Goal: Task Accomplishment & Management: Manage account settings

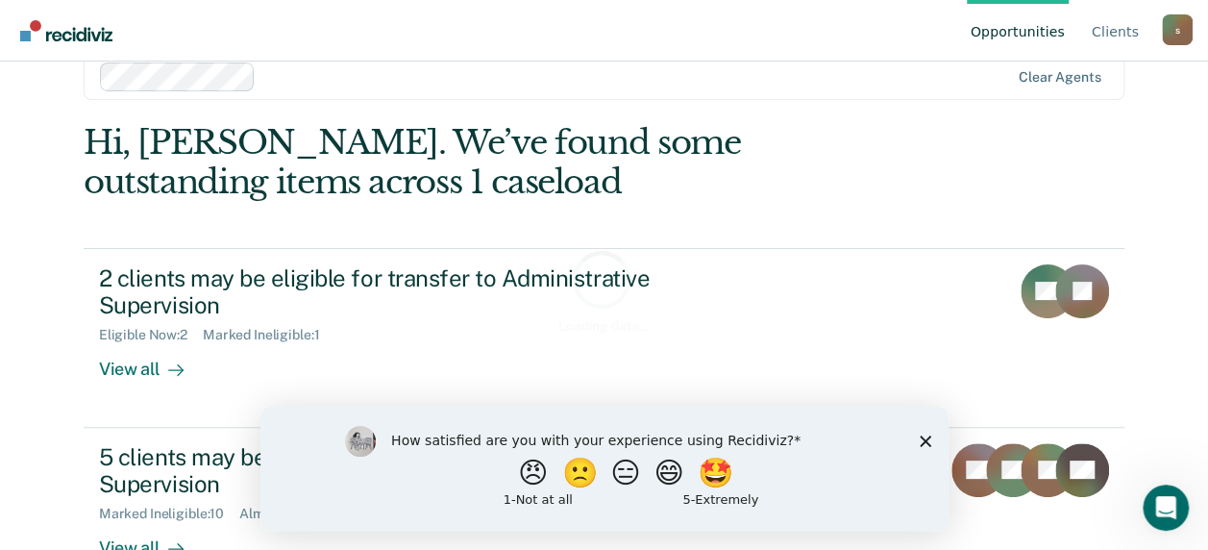
scroll to position [65, 0]
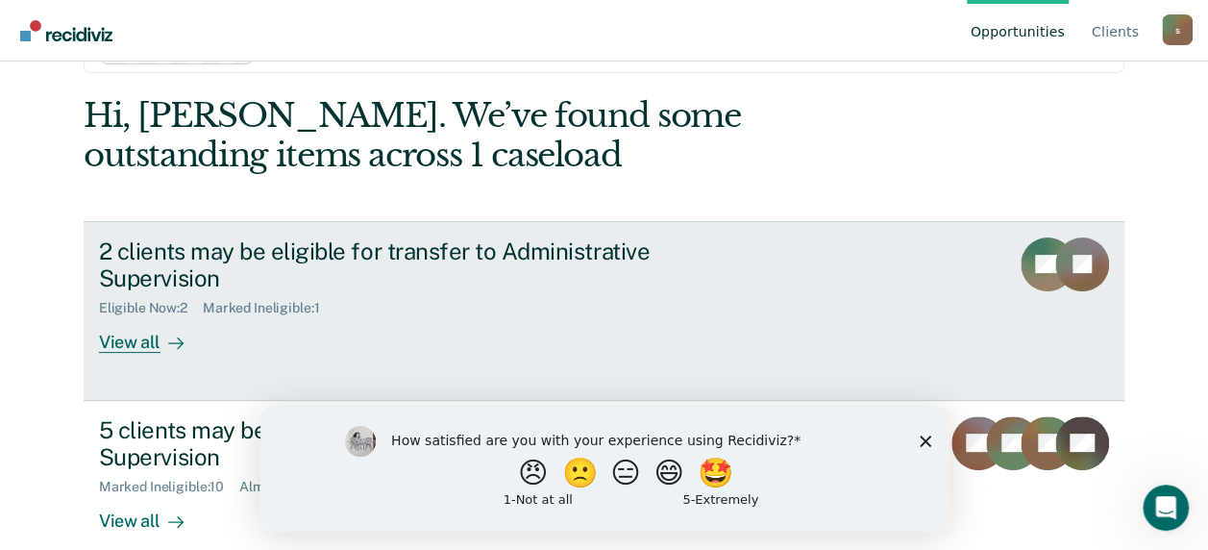
click at [605, 229] on link "2 clients may be eligible for transfer to Administrative Supervision Eligible N…" at bounding box center [604, 311] width 1041 height 180
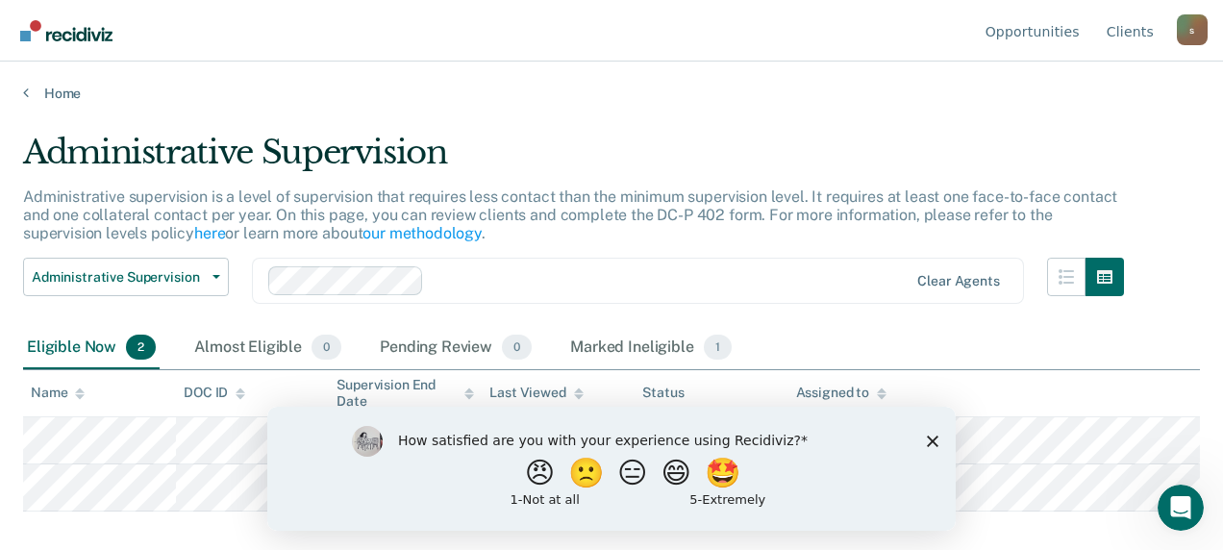
click at [926, 442] on div "How satisfied are you with your experience using Recidiviz? 😠 🙁 😑 😄 🤩 1 - Not a…" at bounding box center [611, 468] width 688 height 124
click at [938, 438] on div "How satisfied are you with your experience using Recidiviz? 😠 🙁 😑 😄 🤩 1 - Not a…" at bounding box center [611, 468] width 688 height 124
click at [932, 443] on icon "Close survey" at bounding box center [933, 440] width 12 height 12
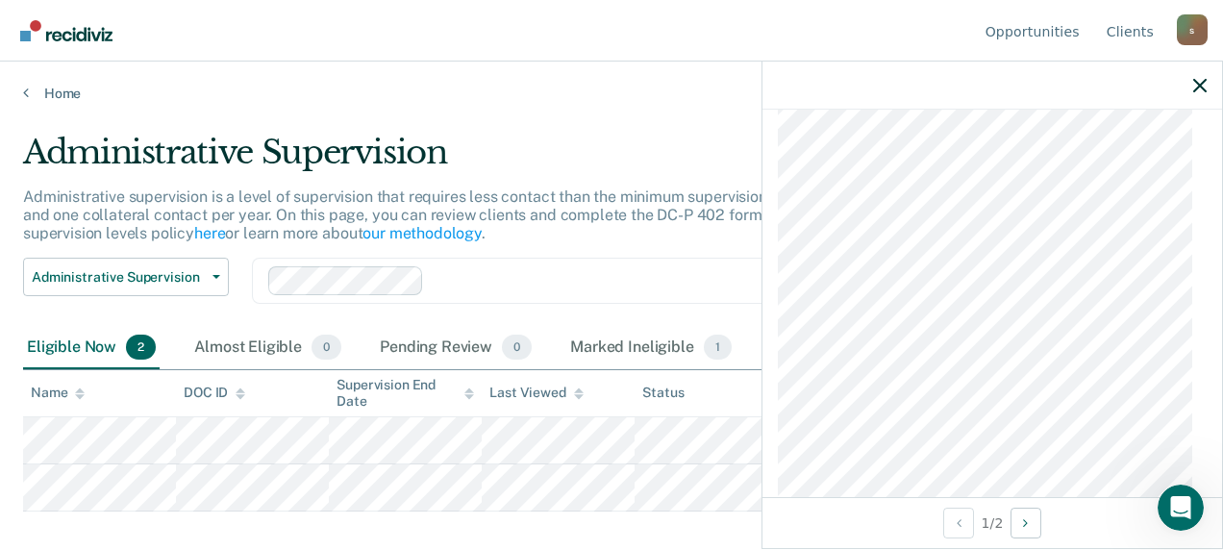
scroll to position [1186, 0]
click at [596, 248] on div "Administrative supervision is a level of supervision that requires less contact…" at bounding box center [573, 222] width 1101 height 71
click at [1195, 86] on icon "button" at bounding box center [1199, 85] width 13 height 13
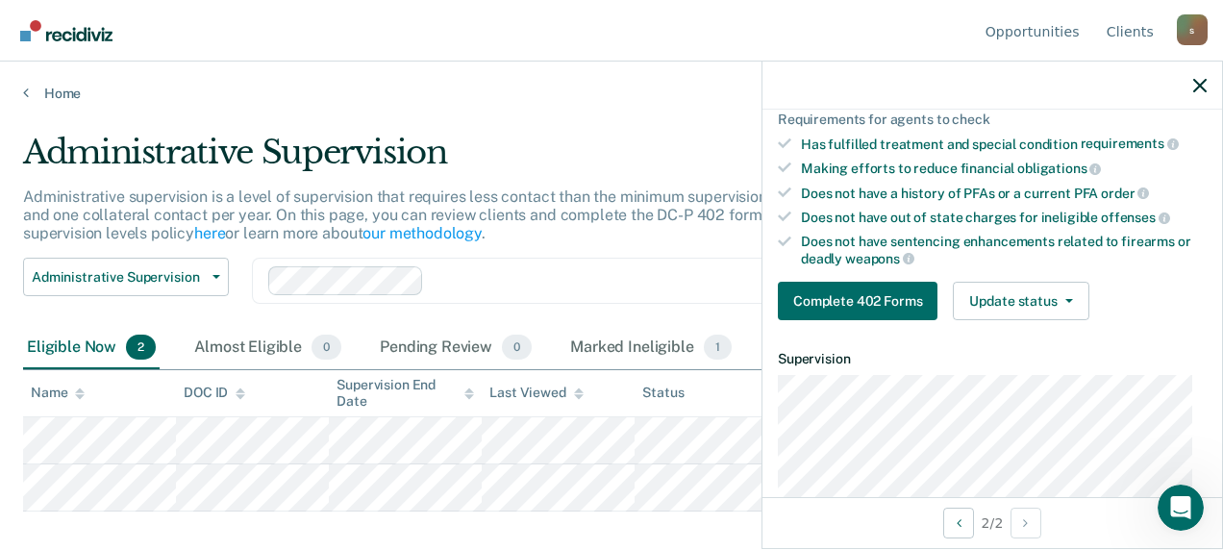
scroll to position [384, 0]
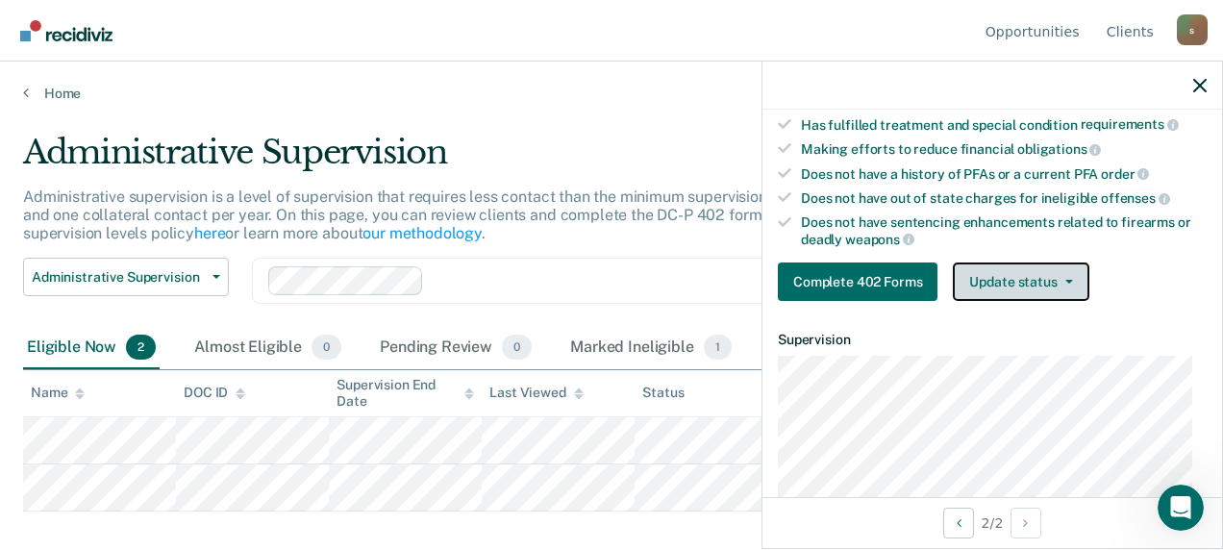
click at [1052, 264] on button "Update status" at bounding box center [1020, 281] width 136 height 38
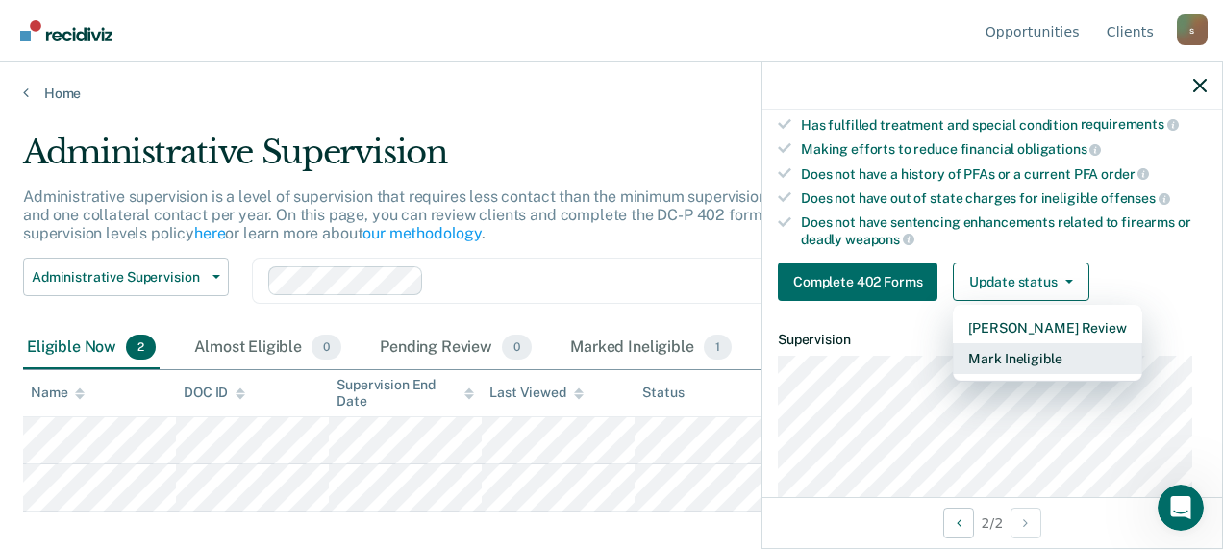
click at [1022, 350] on button "Mark Ineligible" at bounding box center [1046, 358] width 188 height 31
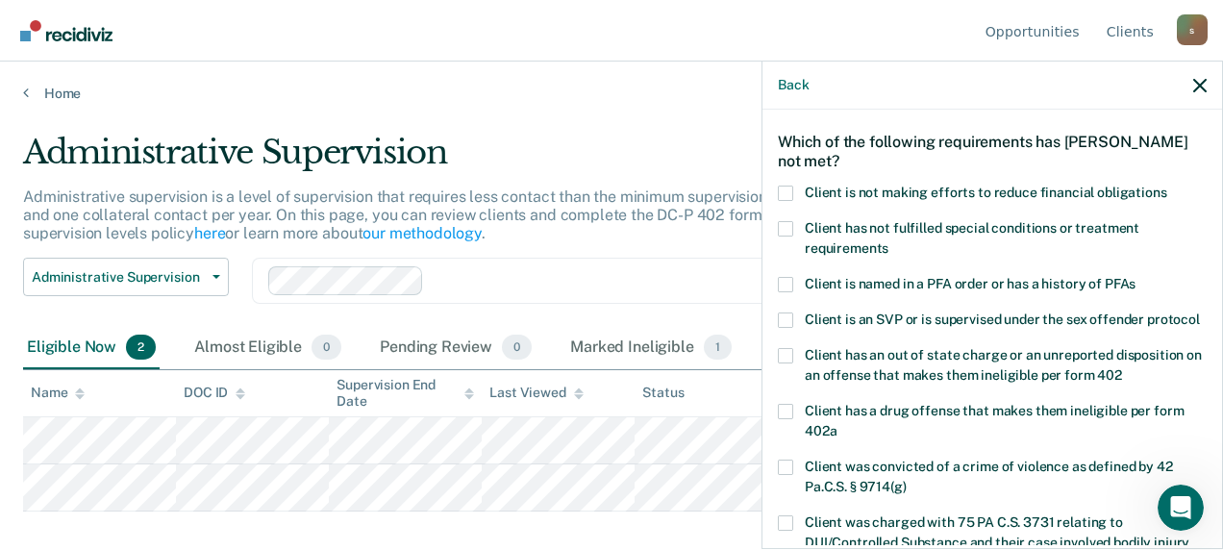
scroll to position [0, 0]
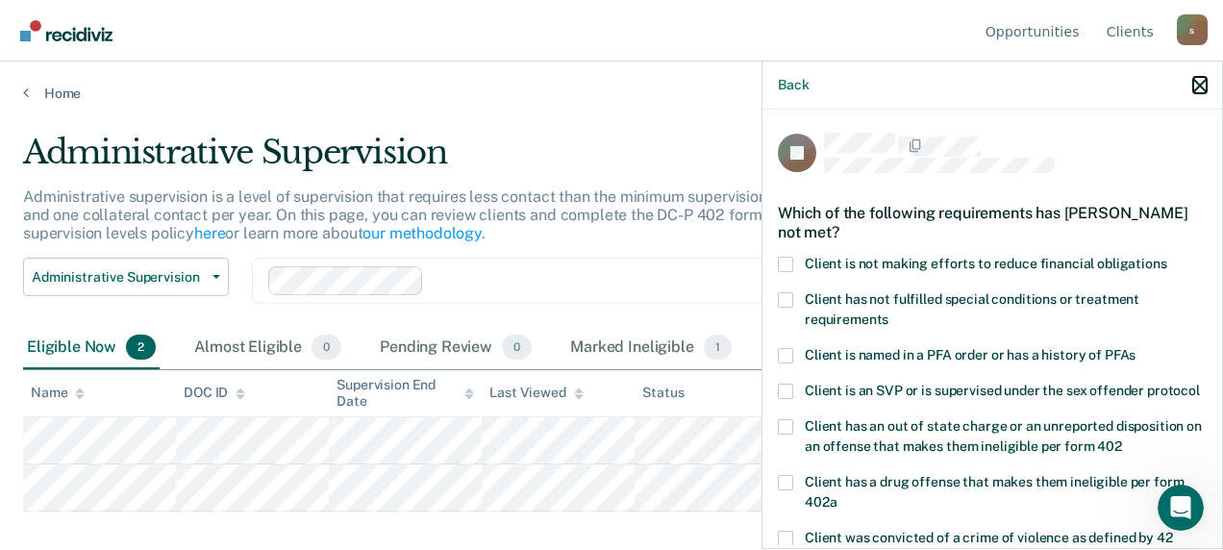
click at [1199, 80] on icon "button" at bounding box center [1199, 85] width 13 height 13
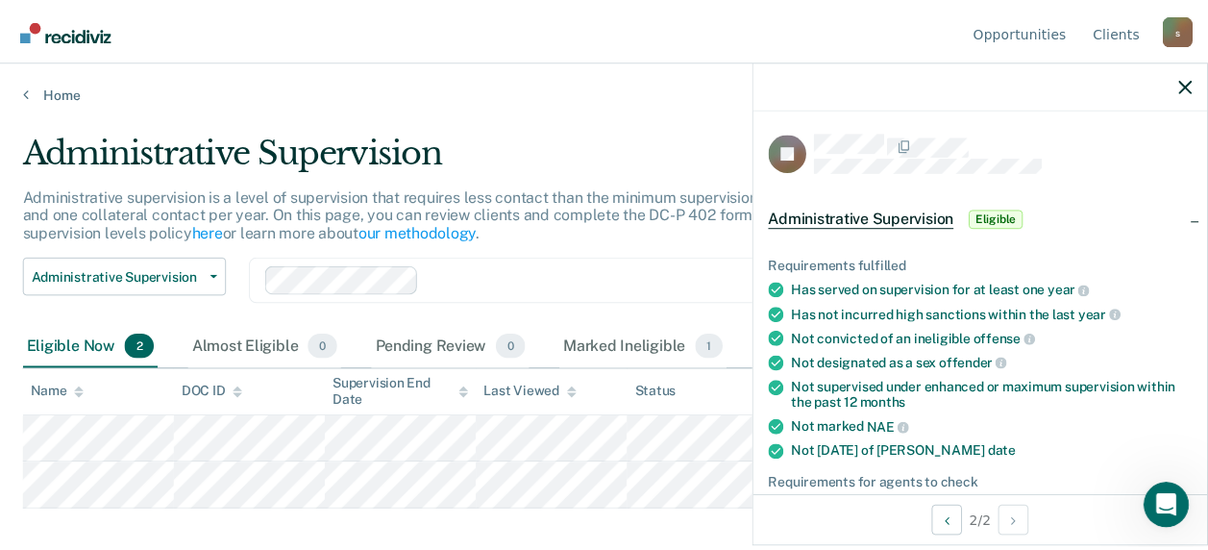
scroll to position [481, 0]
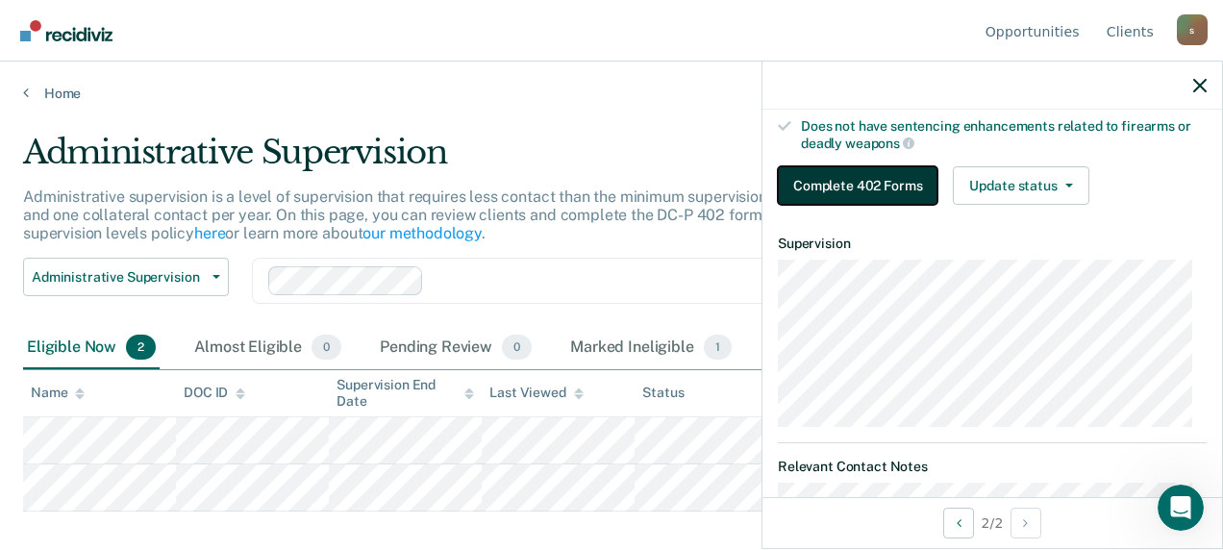
click at [867, 168] on button "Complete 402 Forms" at bounding box center [858, 185] width 160 height 38
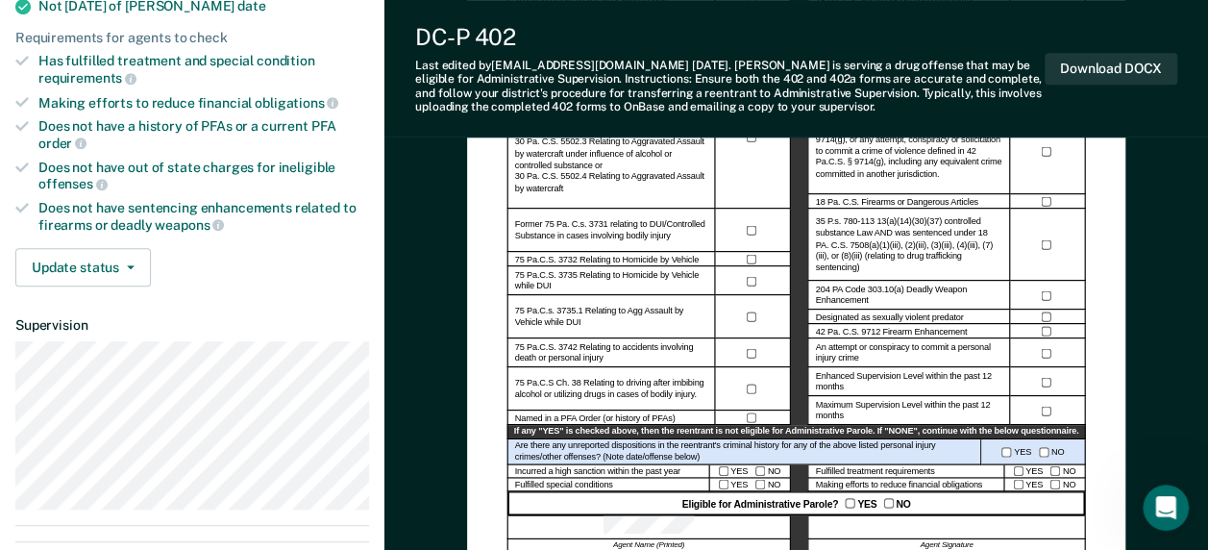
scroll to position [481, 0]
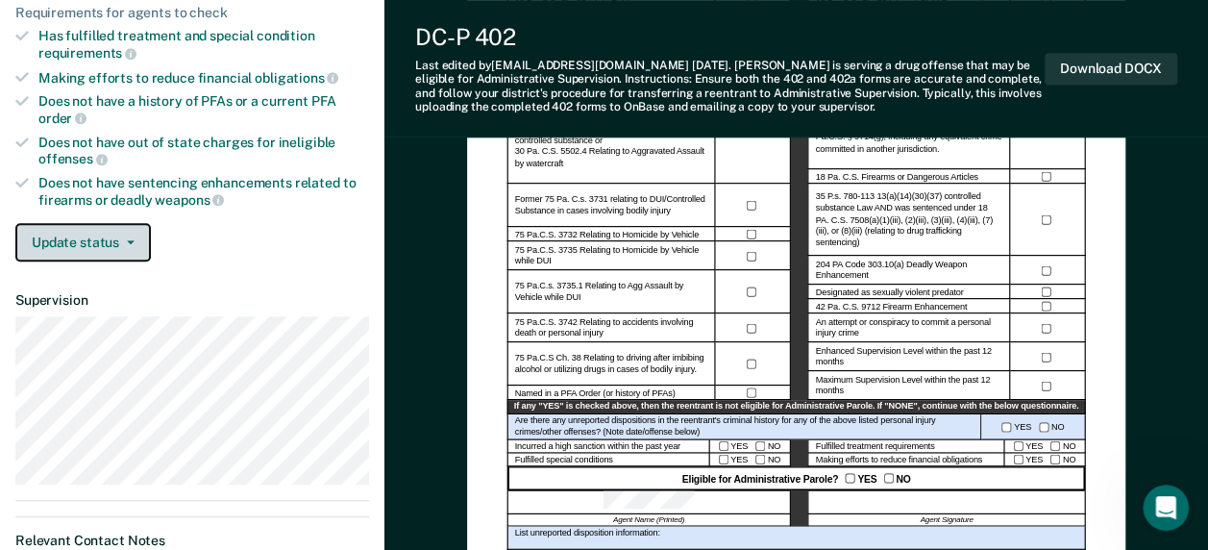
click at [119, 223] on button "Update status" at bounding box center [83, 242] width 136 height 38
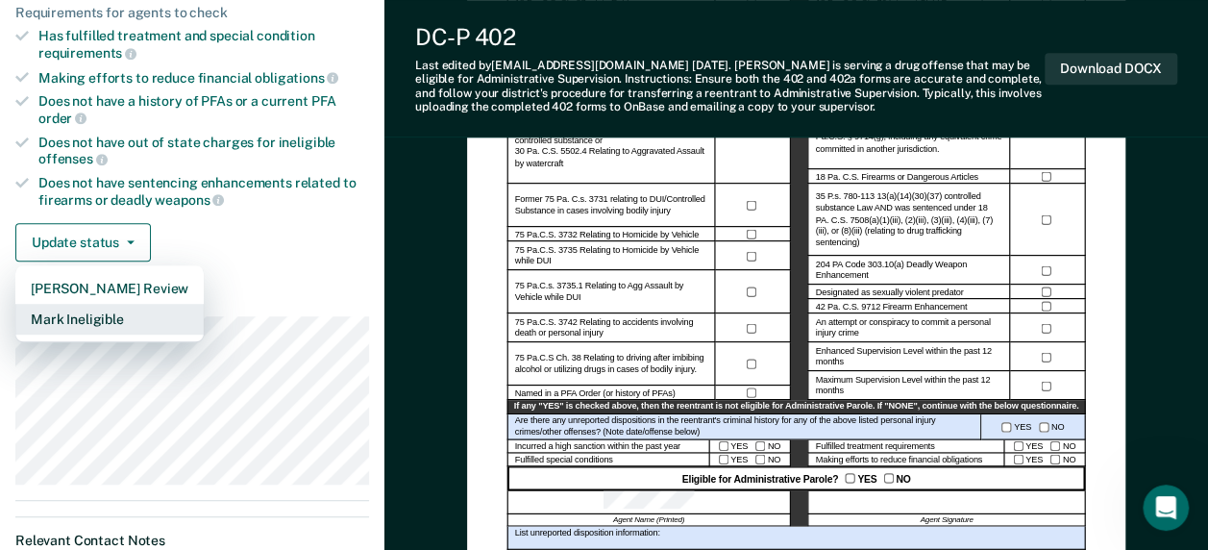
click at [98, 304] on button "Mark Ineligible" at bounding box center [109, 319] width 188 height 31
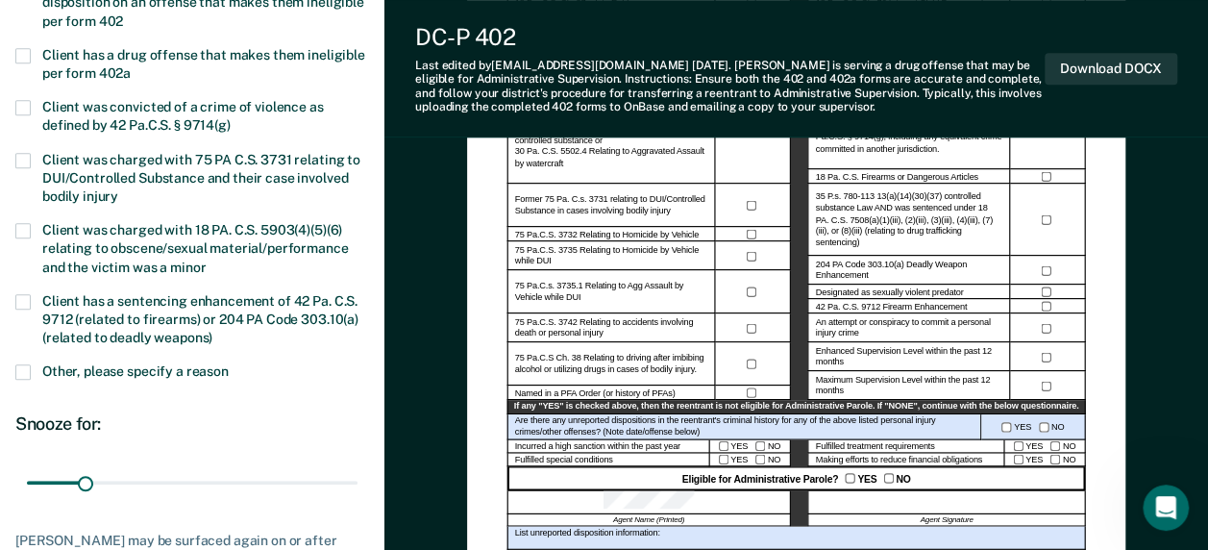
click at [20, 370] on span at bounding box center [22, 371] width 15 height 15
click at [229, 364] on input "Other, please specify a reason" at bounding box center [229, 364] width 0 height 0
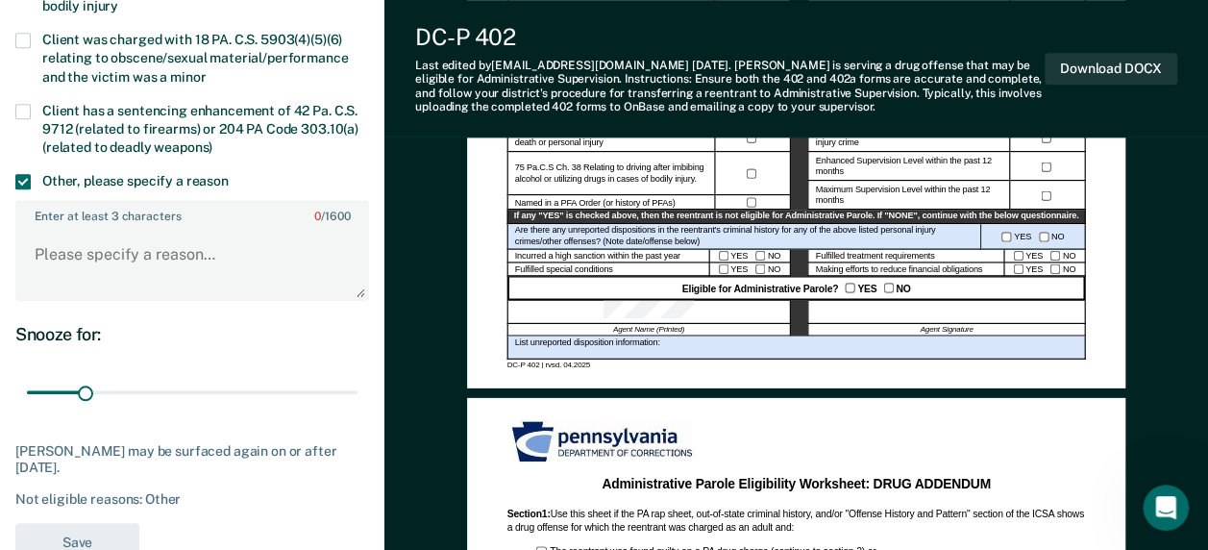
scroll to position [673, 0]
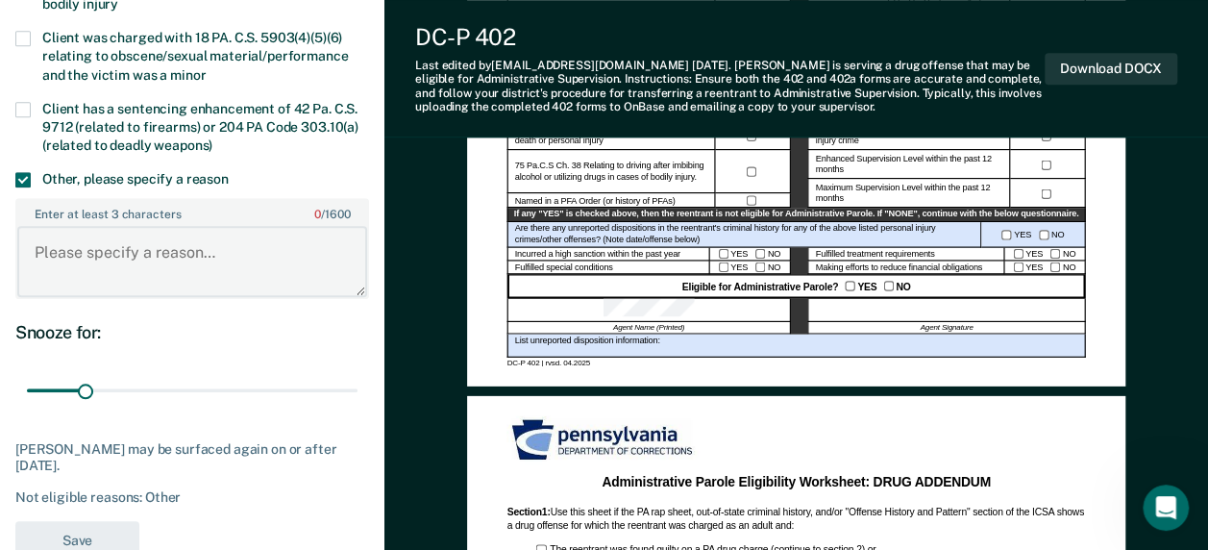
click at [171, 258] on textarea "Enter at least 3 characters 0 / 1600" at bounding box center [192, 261] width 350 height 71
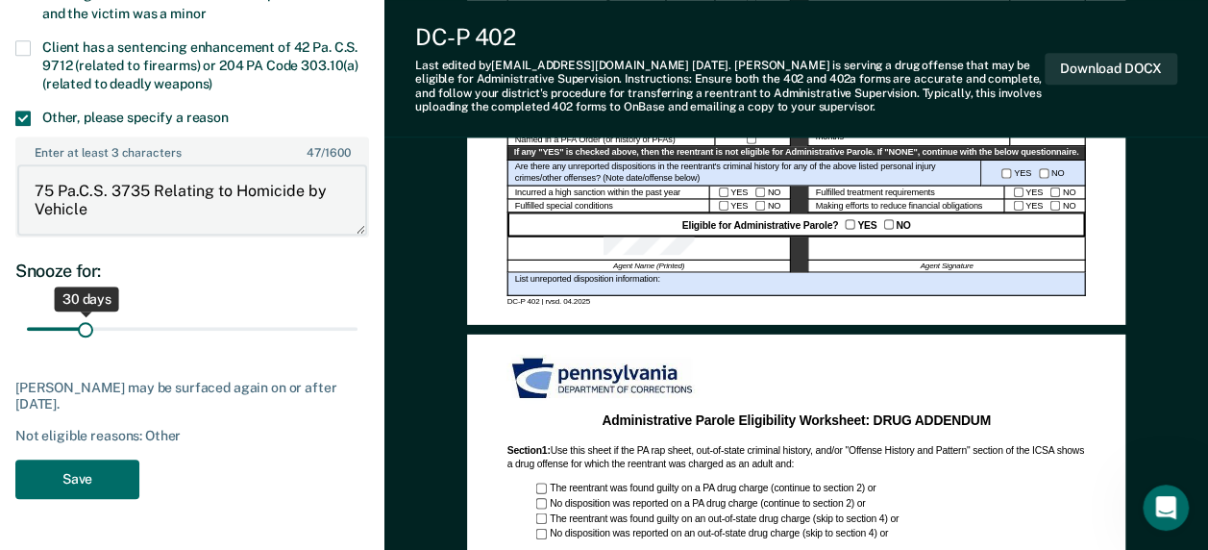
scroll to position [769, 0]
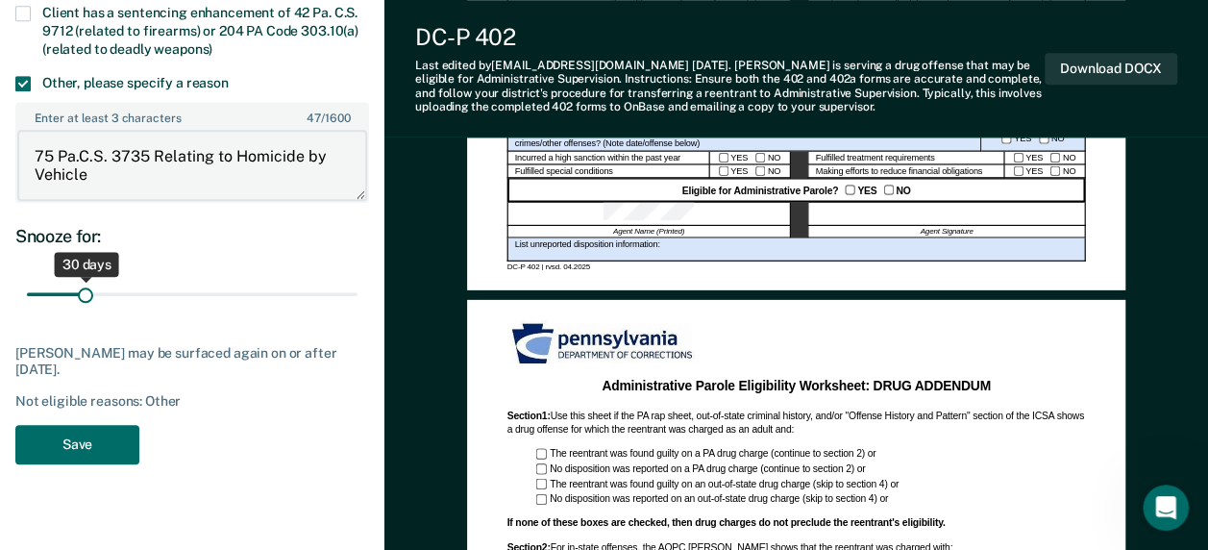
type textarea "75 Pa.C.S. 3735 Relating to Homicide by Vehicle"
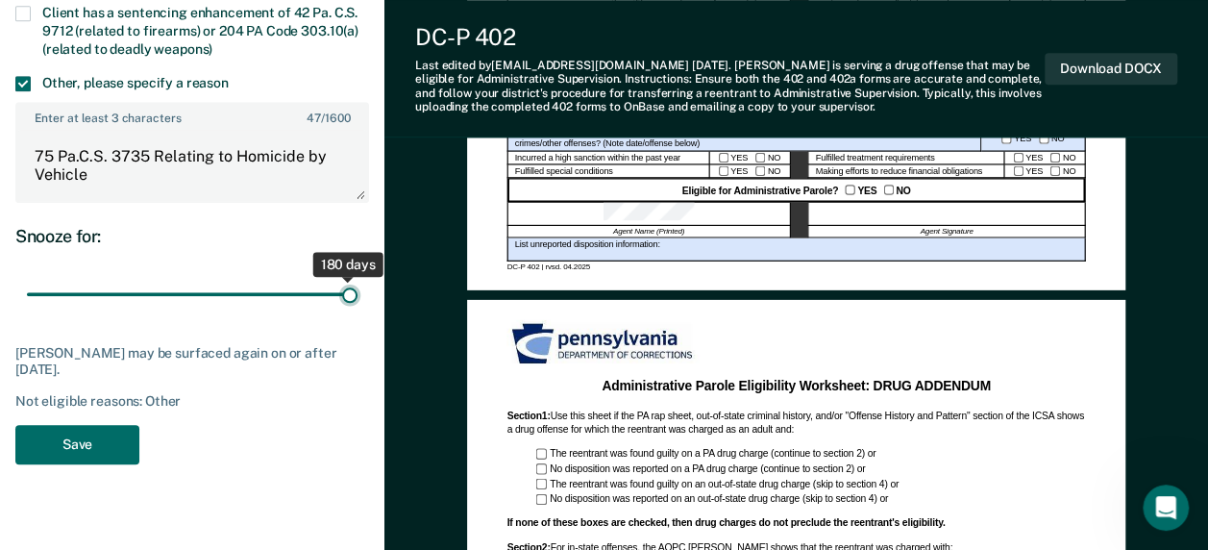
drag, startPoint x: 88, startPoint y: 298, endPoint x: 436, endPoint y: 350, distance: 351.8
type input "180"
click at [358, 311] on input "range" at bounding box center [192, 295] width 331 height 34
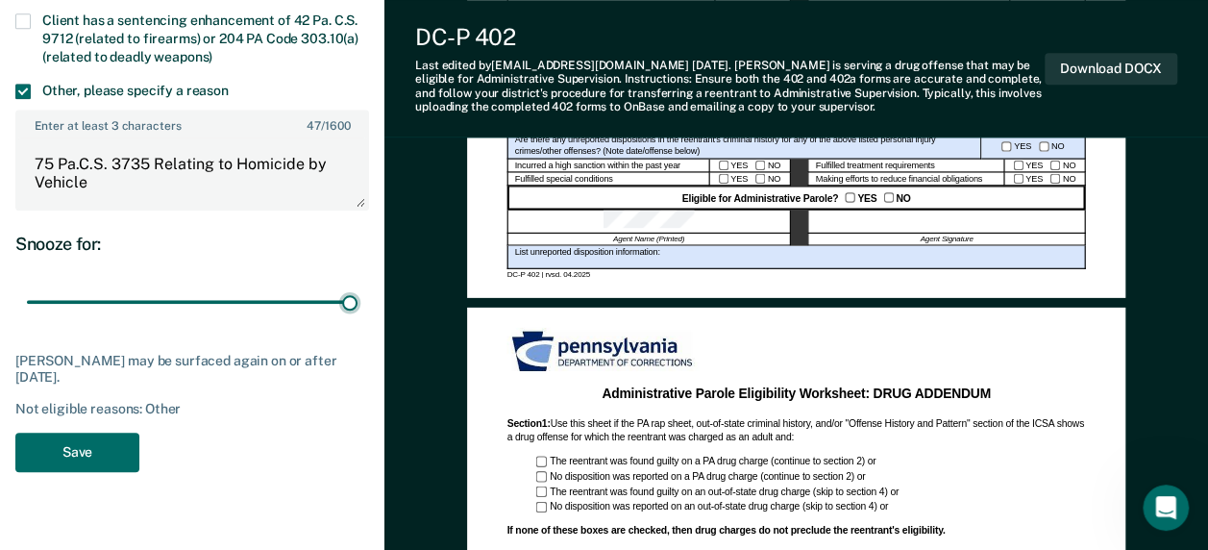
scroll to position [865, 0]
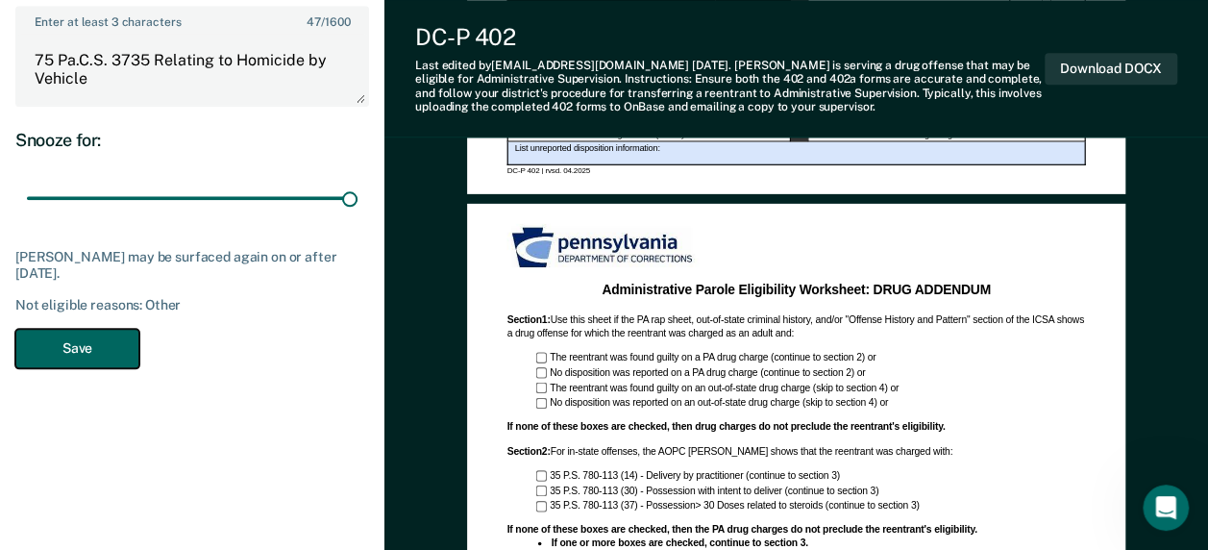
click at [113, 338] on button "Save" at bounding box center [77, 348] width 124 height 39
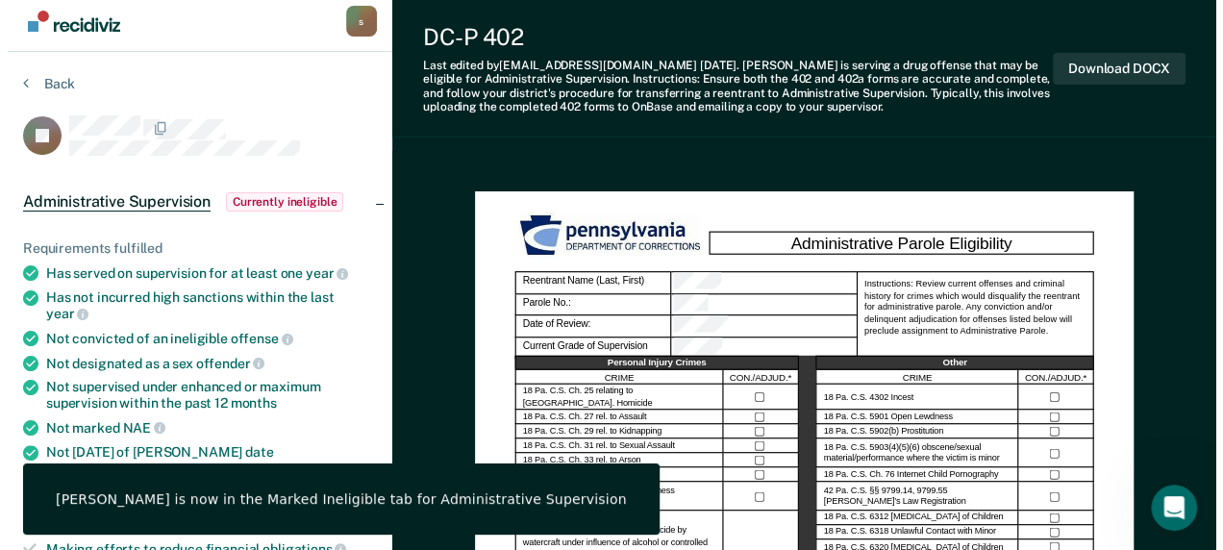
scroll to position [0, 0]
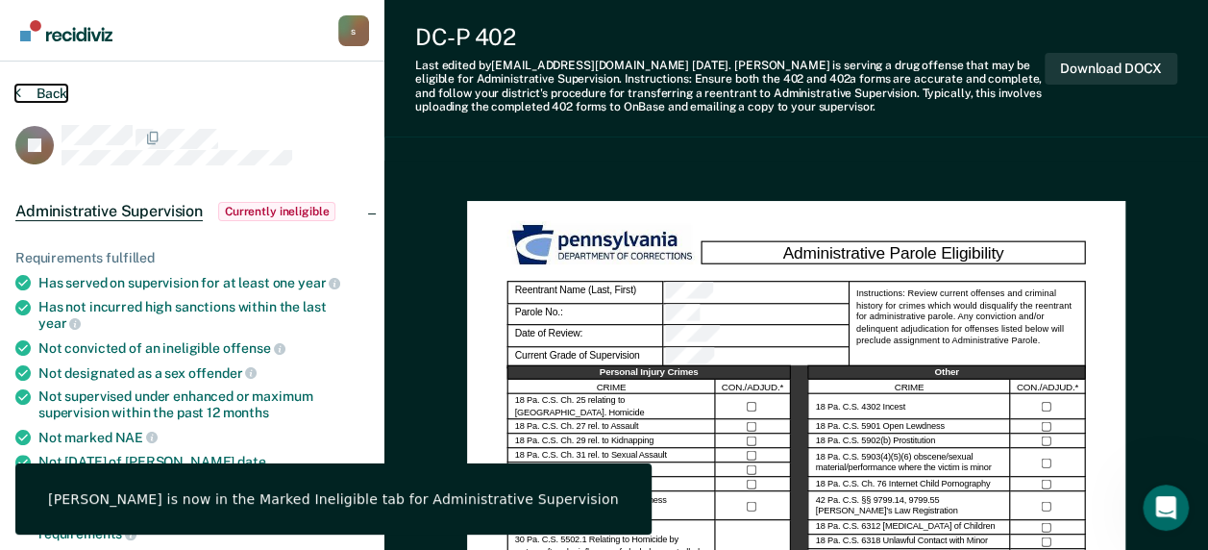
click at [38, 87] on button "Back" at bounding box center [41, 93] width 52 height 17
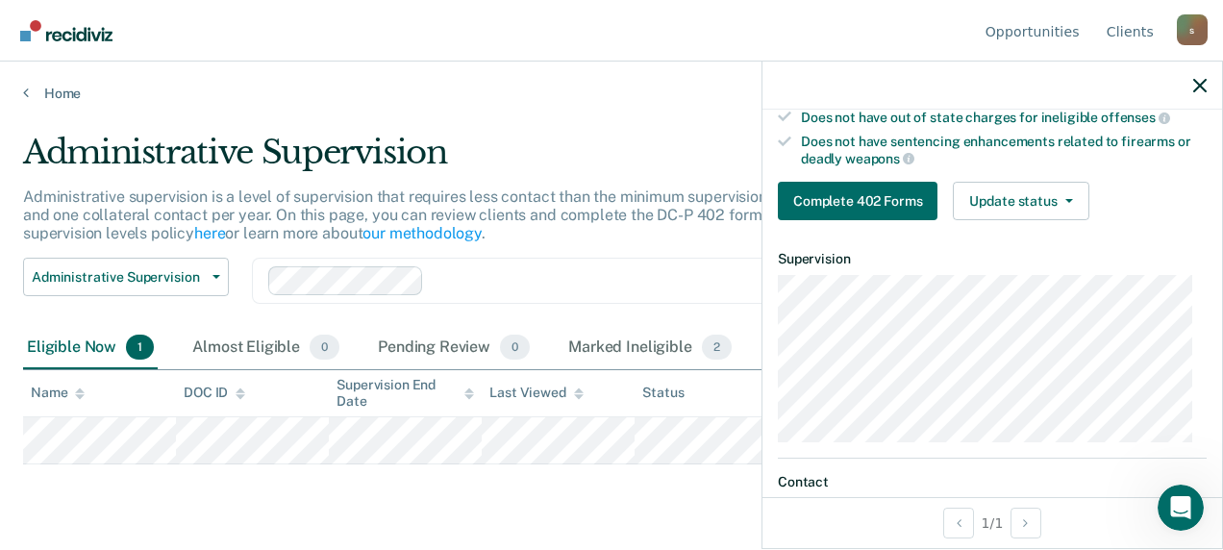
scroll to position [417, 0]
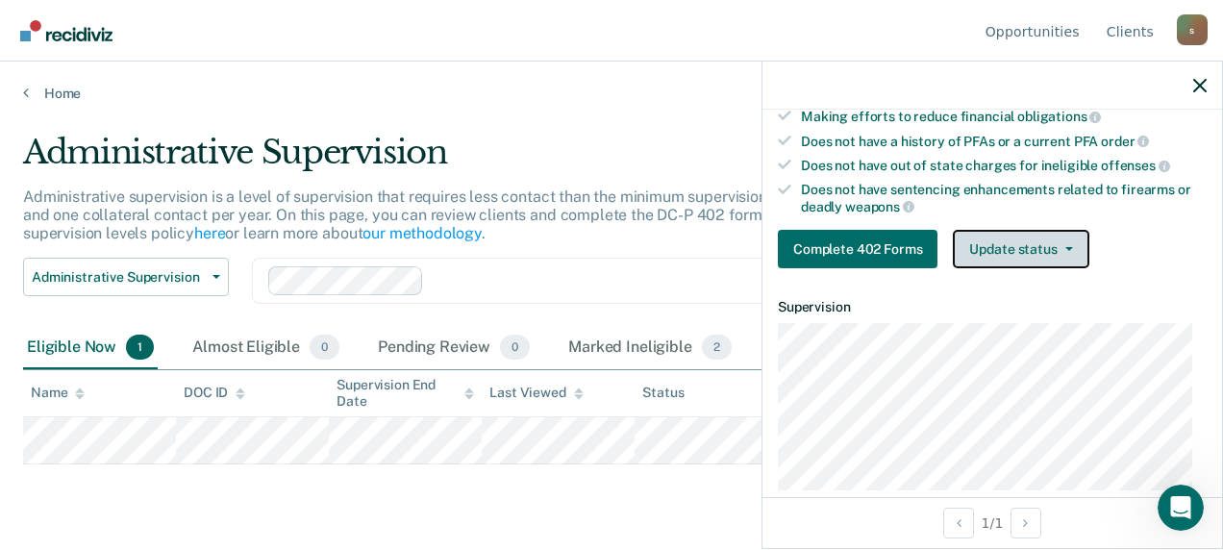
click at [1046, 231] on button "Update status" at bounding box center [1020, 249] width 136 height 38
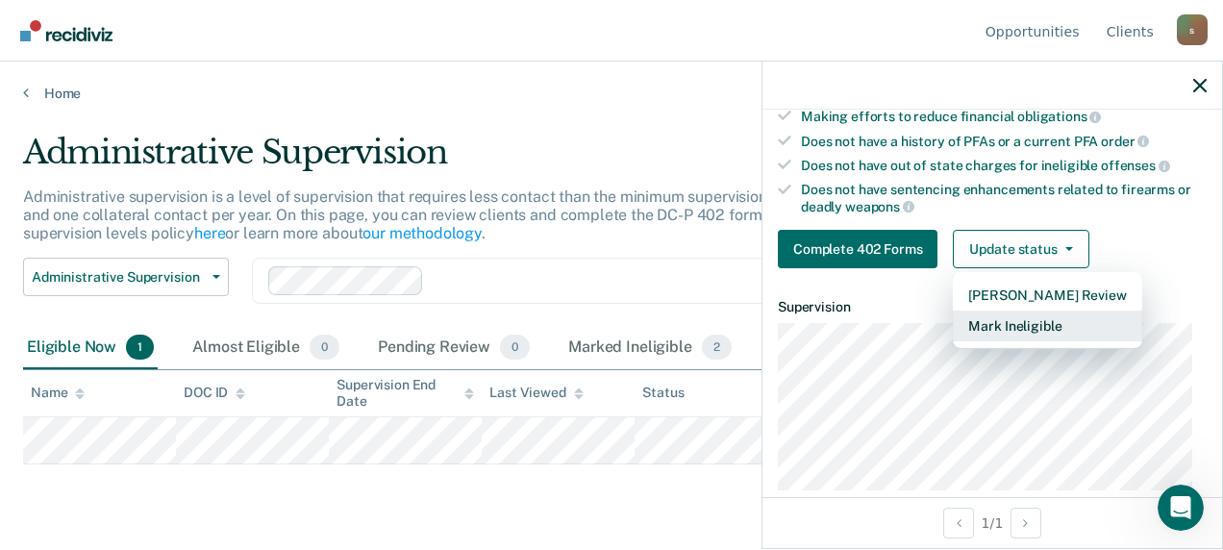
click at [1005, 318] on button "Mark Ineligible" at bounding box center [1046, 325] width 188 height 31
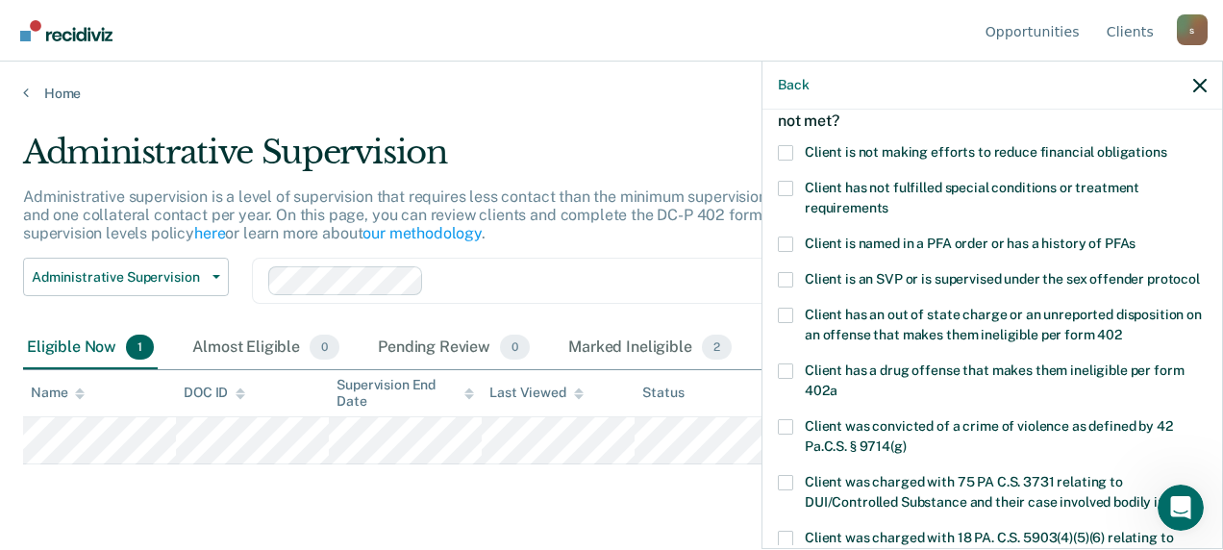
scroll to position [33, 0]
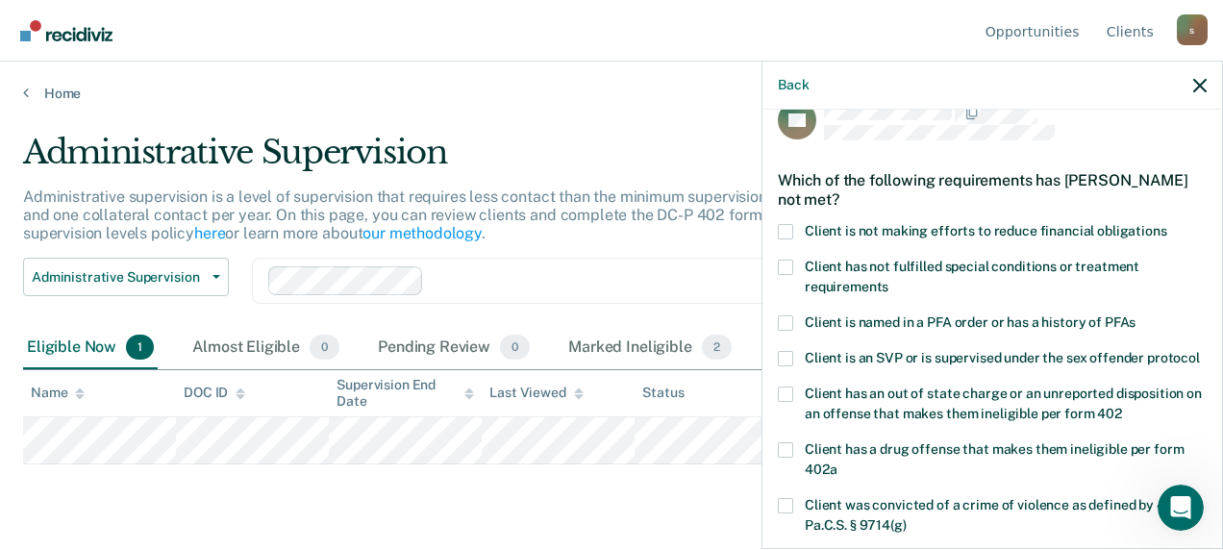
click at [789, 227] on span at bounding box center [785, 231] width 15 height 15
click at [1167, 224] on input "Client is not making efforts to reduce financial obligations" at bounding box center [1167, 224] width 0 height 0
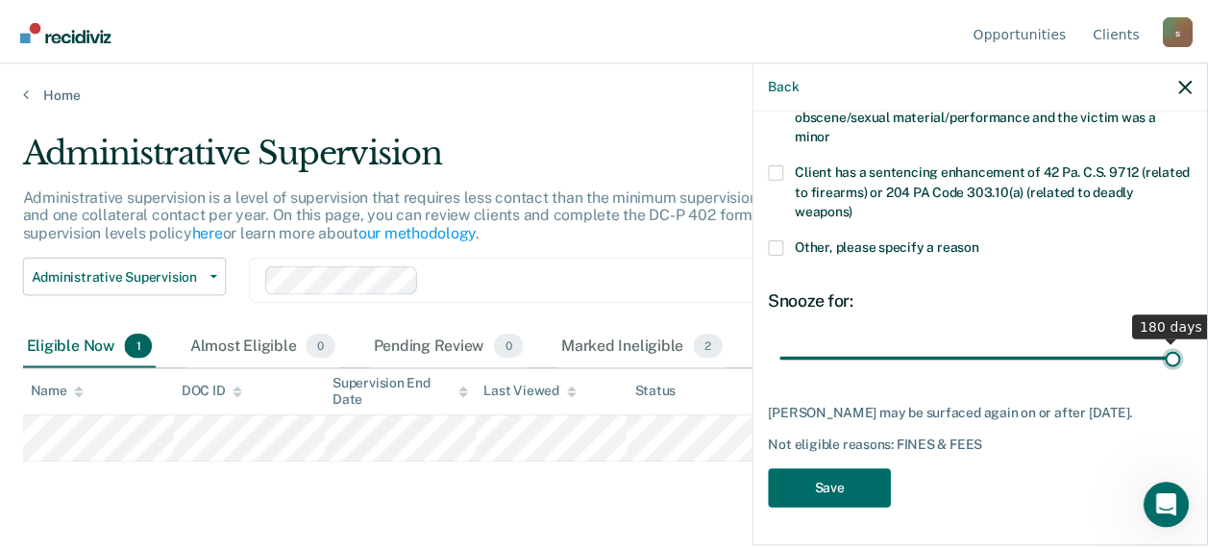
scroll to position [570, 0]
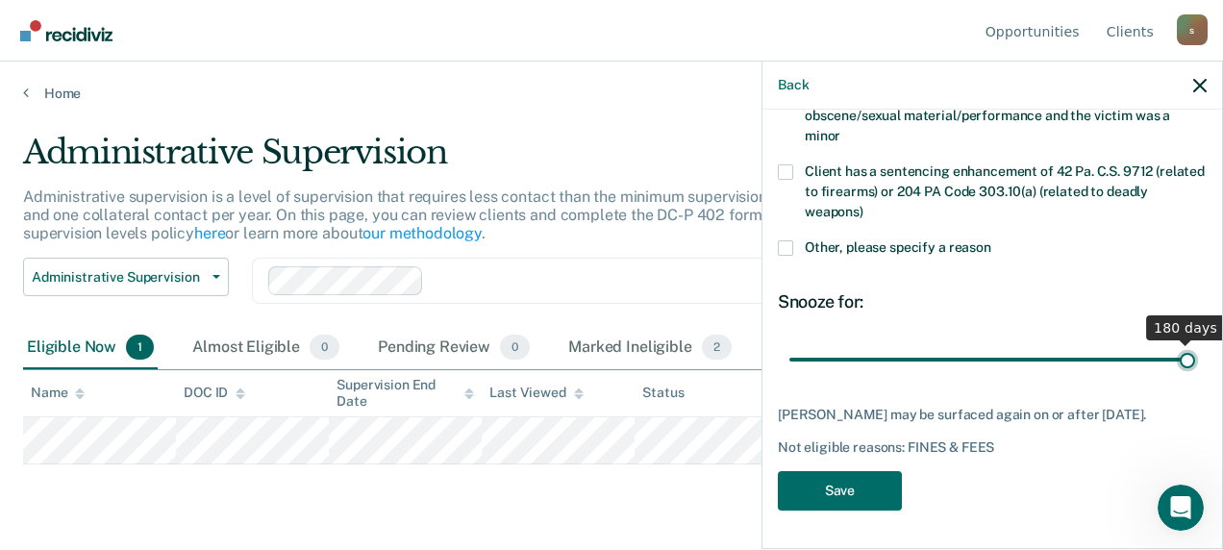
drag, startPoint x: 860, startPoint y: 344, endPoint x: 1225, endPoint y: 352, distance: 365.3
type input "180"
click at [1195, 352] on input "range" at bounding box center [992, 359] width 406 height 34
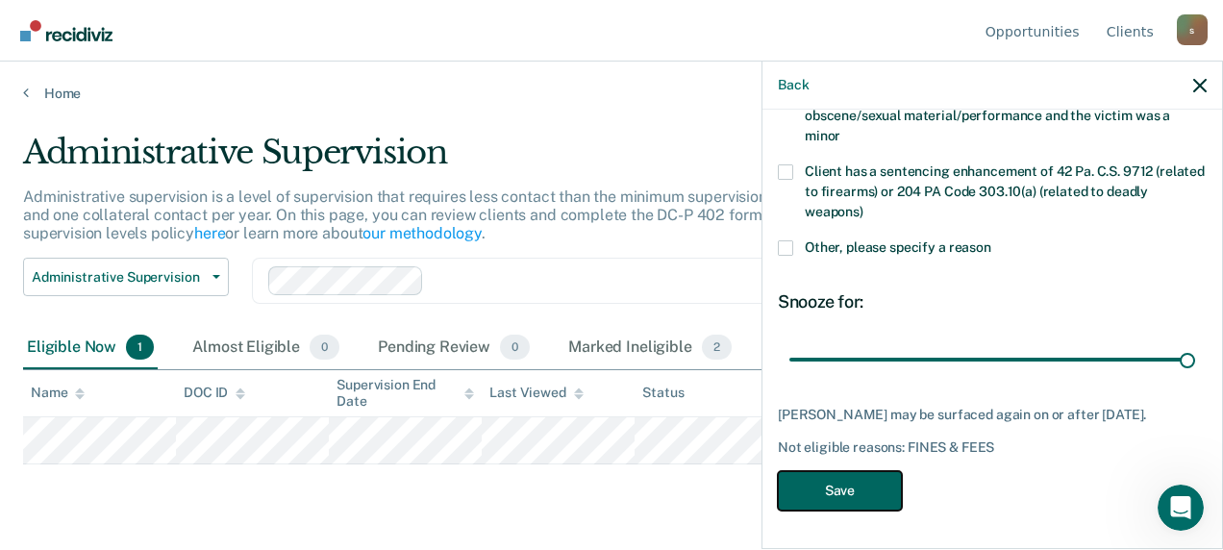
click at [826, 481] on button "Save" at bounding box center [840, 490] width 124 height 39
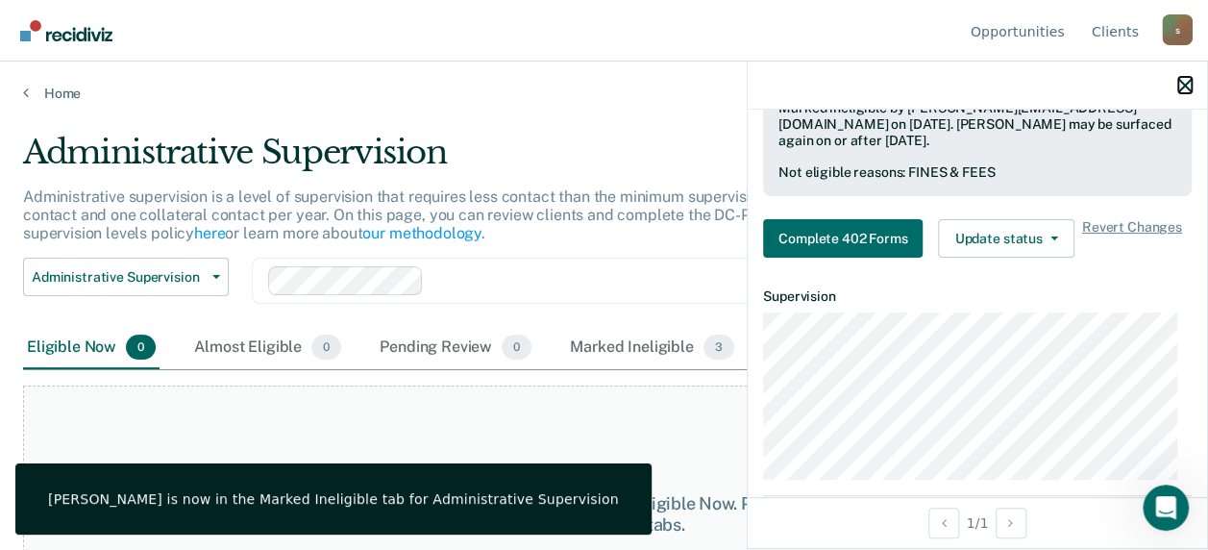
click at [1186, 81] on icon "button" at bounding box center [1184, 85] width 13 height 13
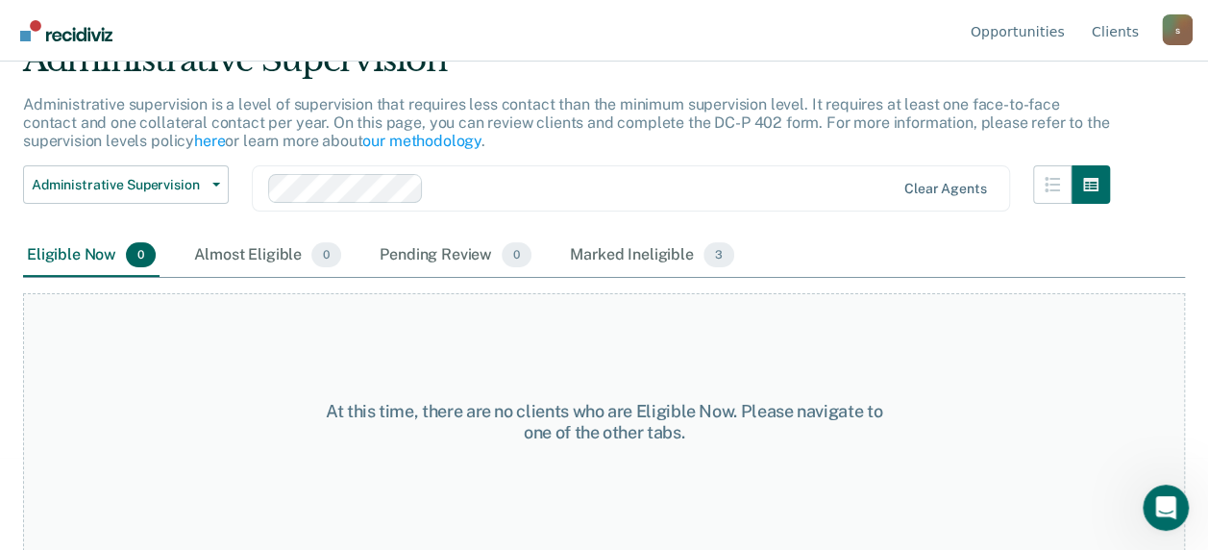
scroll to position [0, 0]
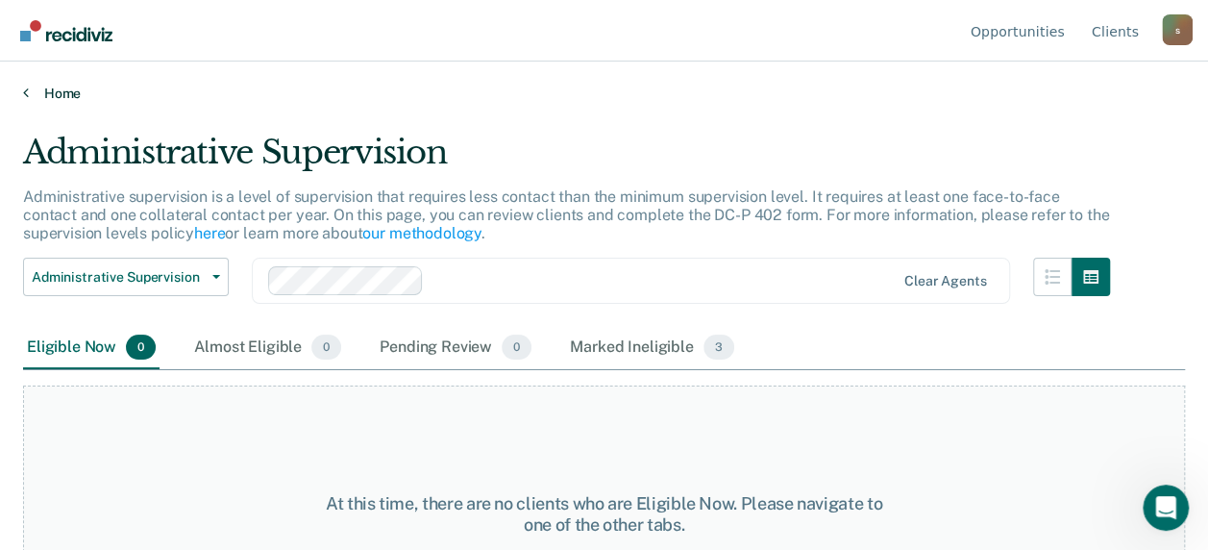
click at [60, 92] on link "Home" at bounding box center [604, 93] width 1162 height 17
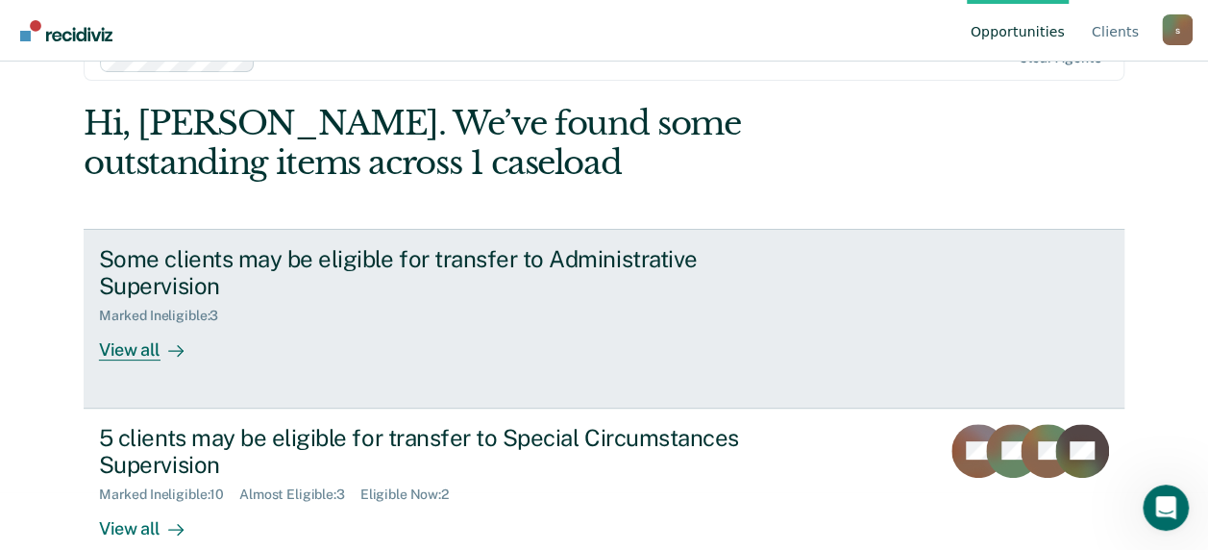
scroll to position [93, 0]
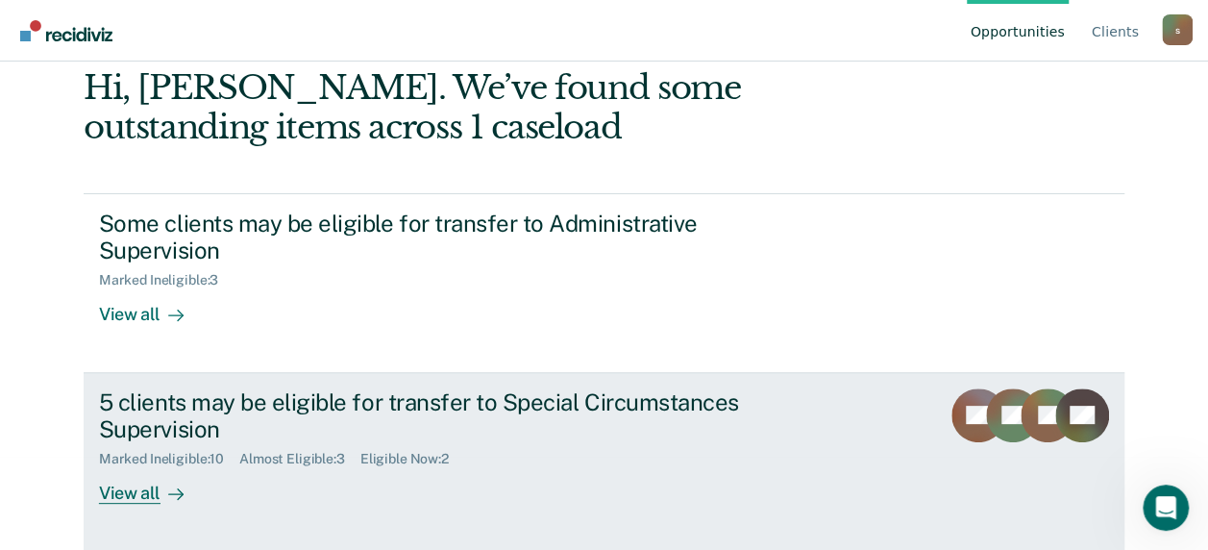
click at [406, 408] on div "5 clients may be eligible for transfer to Special Circumstances Supervision" at bounding box center [436, 416] width 675 height 56
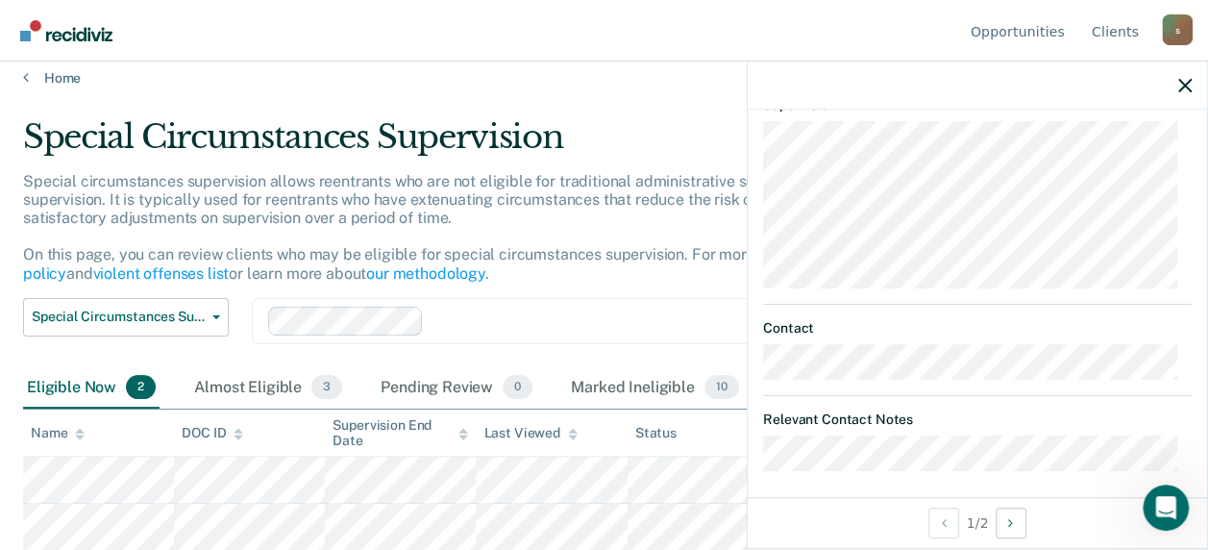
scroll to position [486, 0]
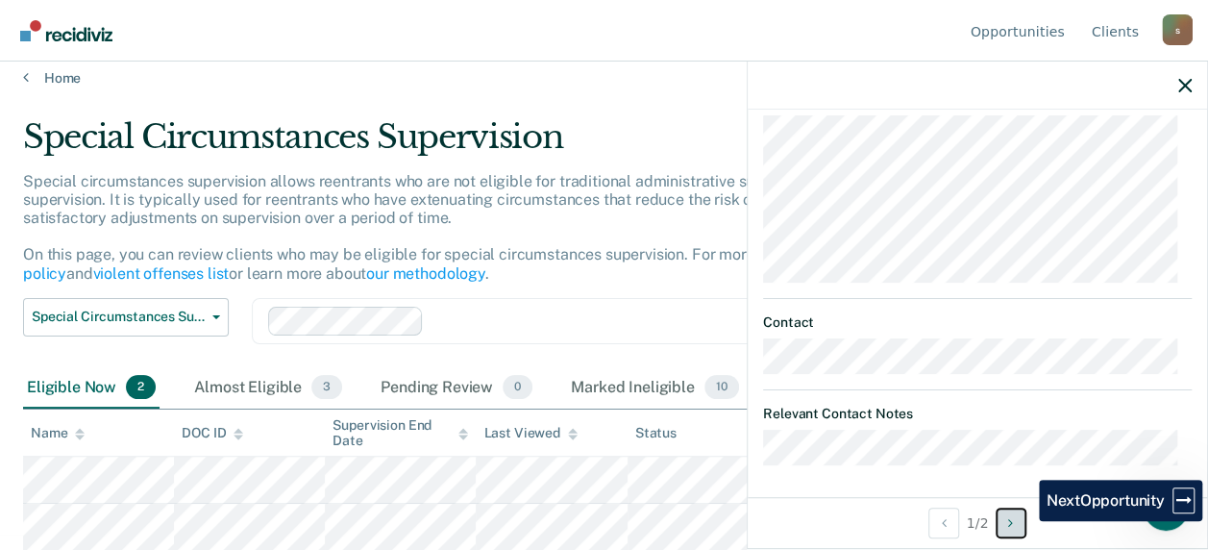
click at [1025, 521] on button "Next Opportunity" at bounding box center [1011, 522] width 31 height 31
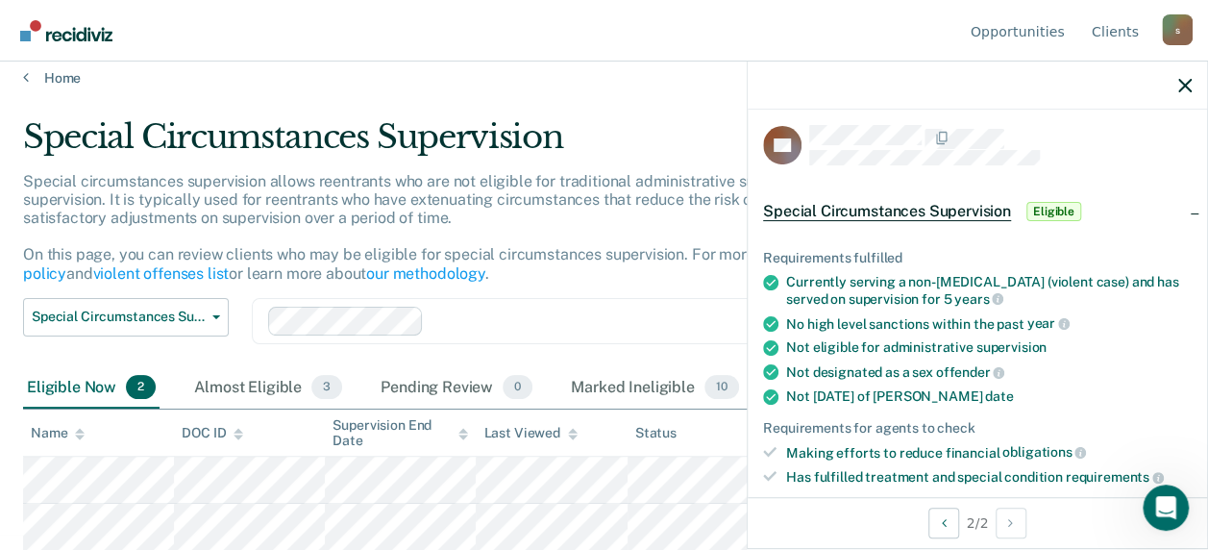
scroll to position [0, 0]
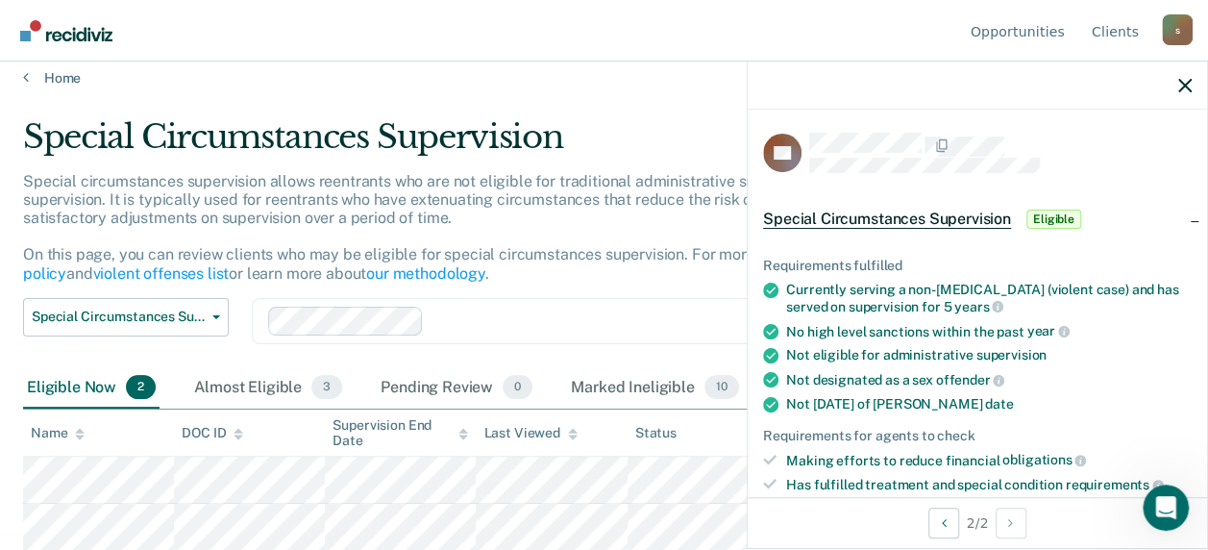
click at [927, 225] on span "Special Circumstances Supervision" at bounding box center [887, 219] width 248 height 19
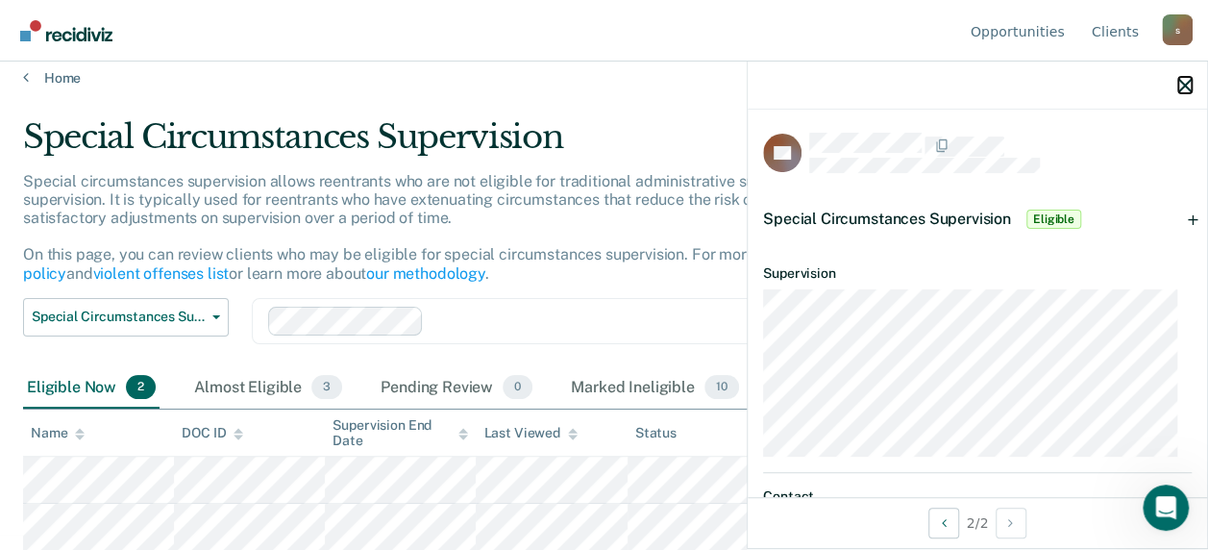
click at [1188, 80] on icon "button" at bounding box center [1184, 85] width 13 height 13
